Goal: Navigation & Orientation: Find specific page/section

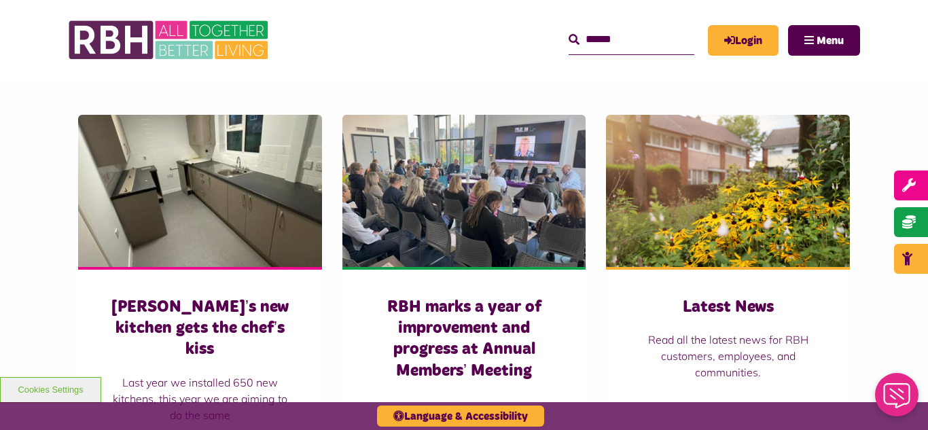
scroll to position [924, 0]
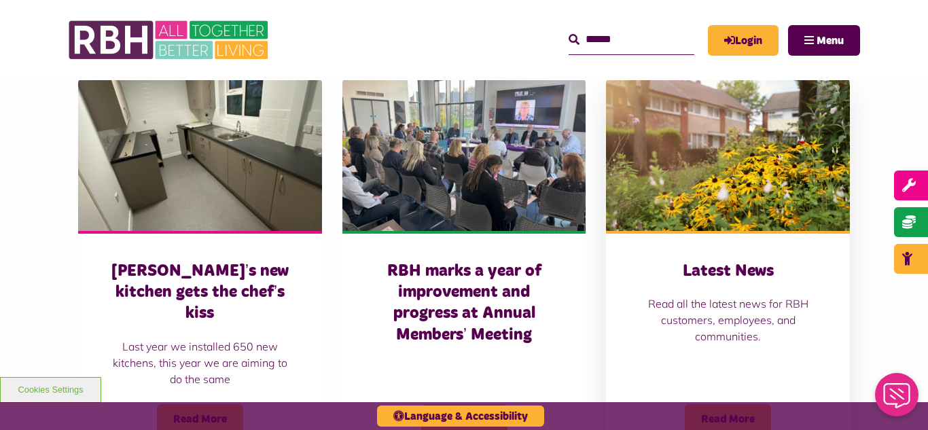
click at [710, 187] on img at bounding box center [728, 155] width 244 height 152
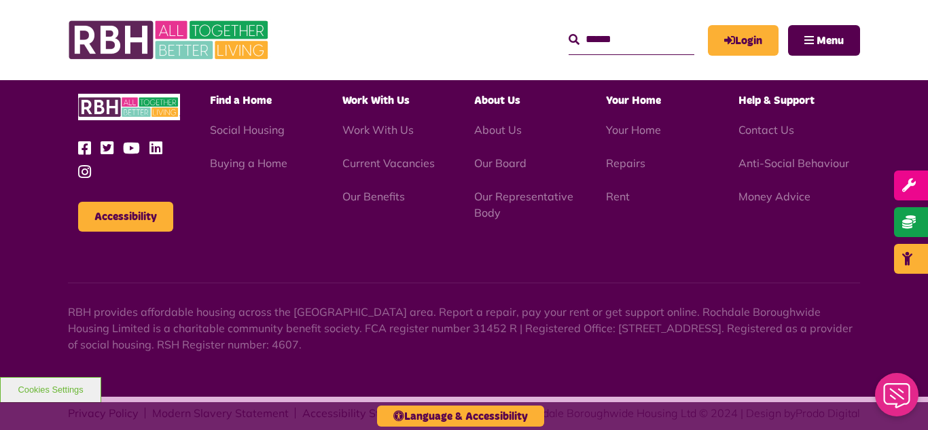
scroll to position [1933, 0]
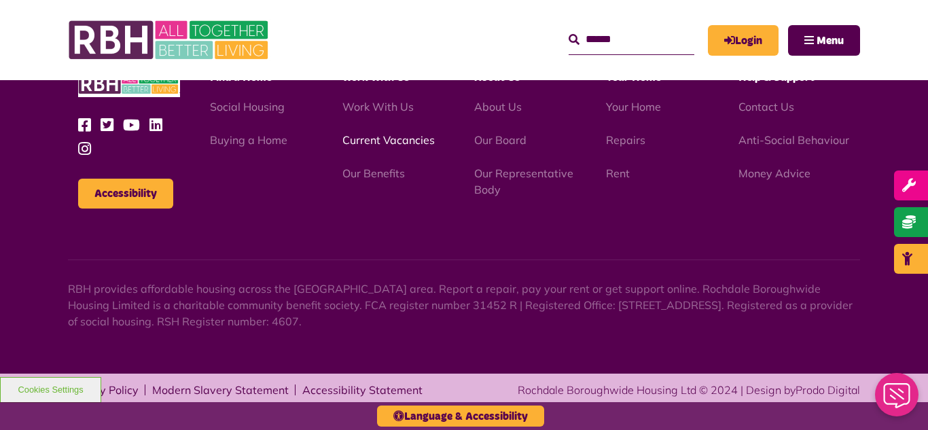
click at [368, 137] on link "Current Vacancies" at bounding box center [389, 140] width 92 height 14
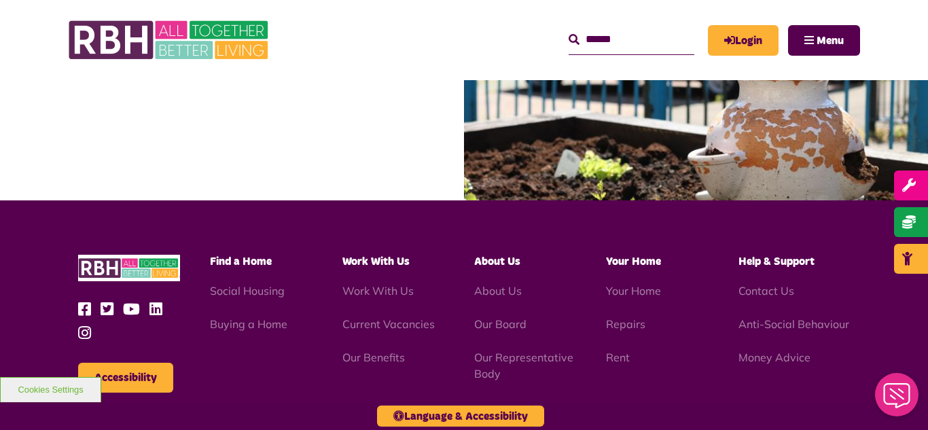
scroll to position [1114, 0]
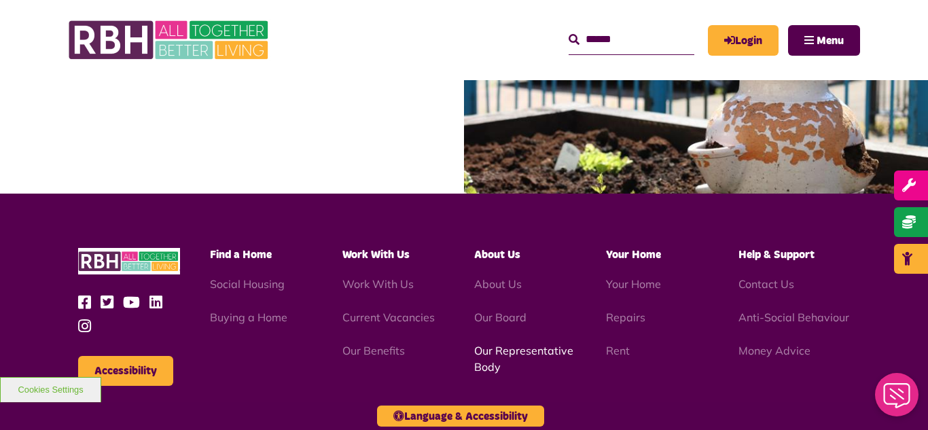
click at [509, 353] on link "Our Representative Body" at bounding box center [523, 359] width 99 height 30
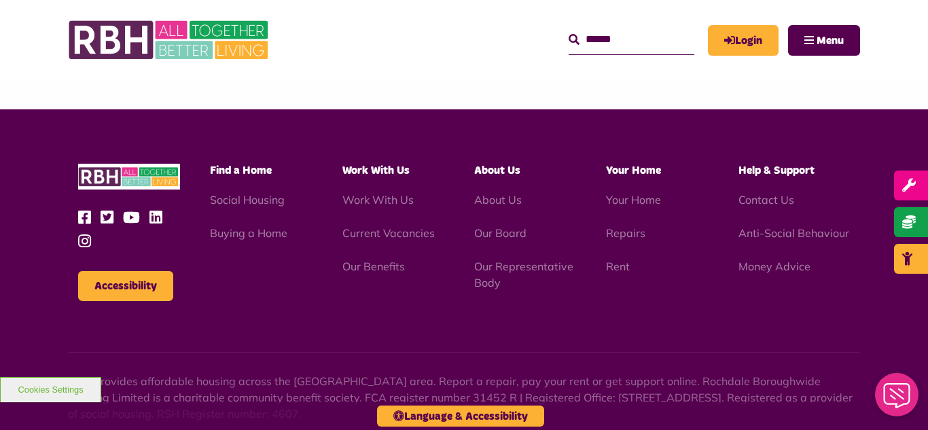
scroll to position [4129, 0]
